Goal: Information Seeking & Learning: Learn about a topic

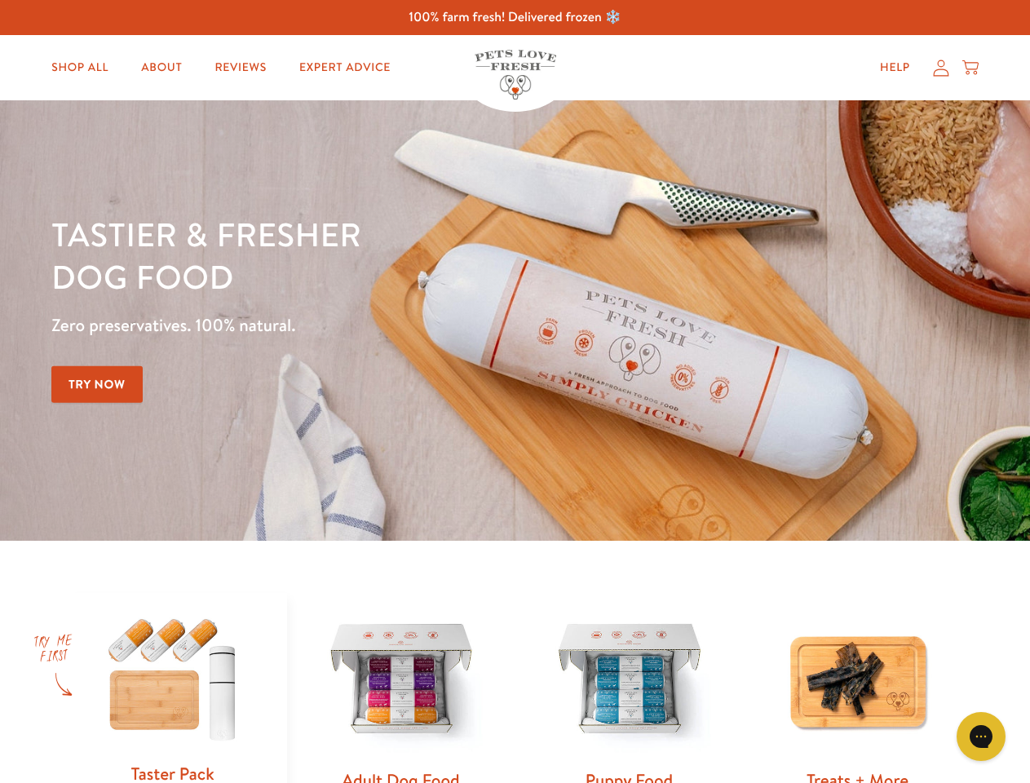
click at [514, 391] on div "Tastier & fresher dog food Zero preservatives. 100% natural. Try Now" at bounding box center [360, 320] width 618 height 215
click at [981, 736] on icon "Gorgias live chat" at bounding box center [980, 735] width 15 height 15
